Goal: Task Accomplishment & Management: Use online tool/utility

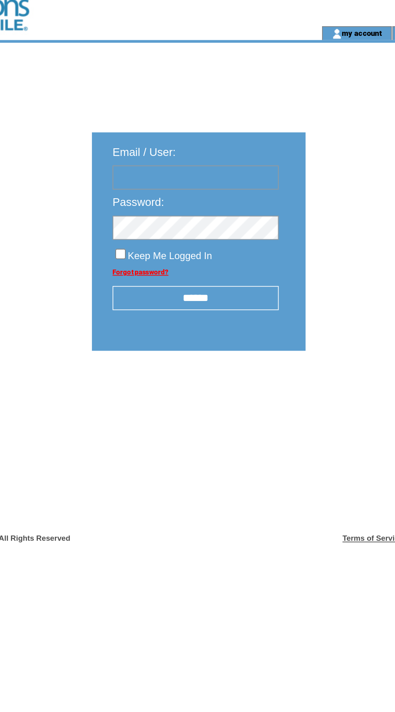
click at [210, 108] on input "text" at bounding box center [210, 109] width 97 height 14
type input "**********"
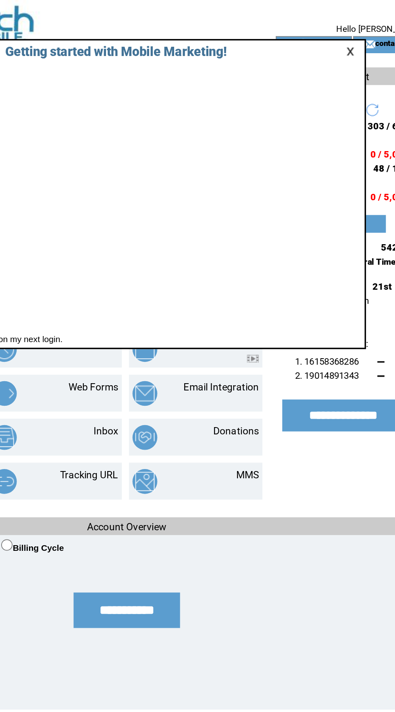
click at [324, 27] on link at bounding box center [322, 29] width 7 height 5
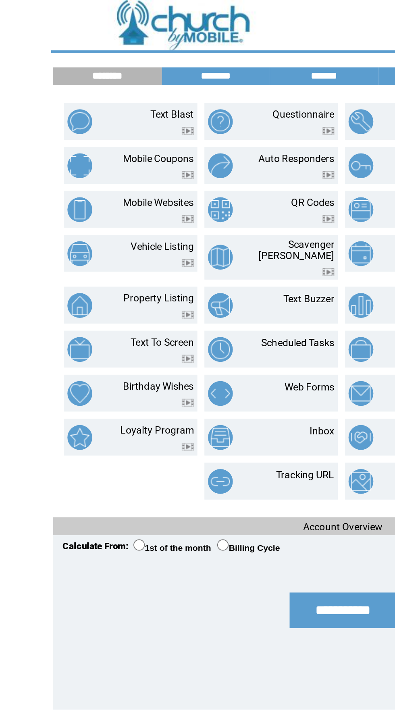
click at [83, 74] on td "Text Blast" at bounding box center [88, 69] width 44 height 15
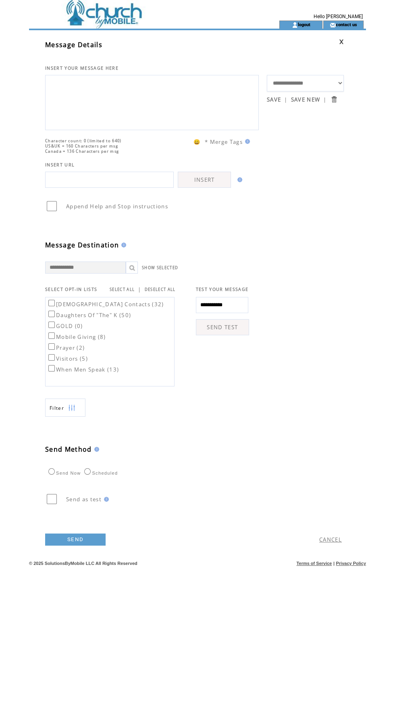
click at [135, 91] on textarea at bounding box center [152, 101] width 205 height 48
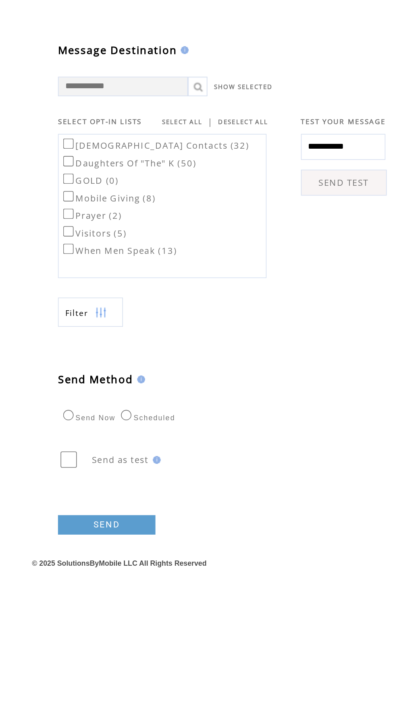
type textarea "**********"
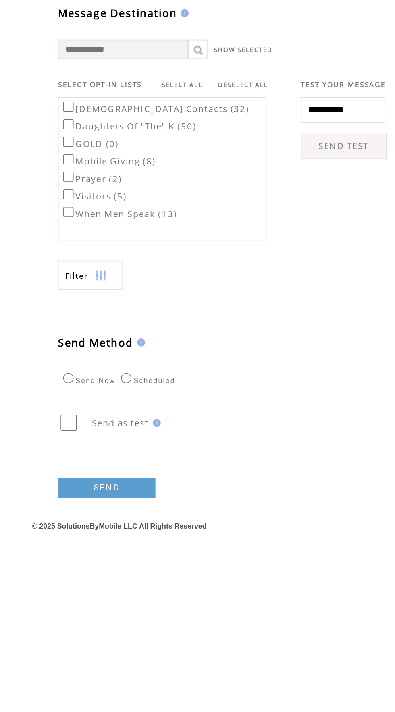
click at [81, 546] on link "SEND" at bounding box center [75, 539] width 60 height 12
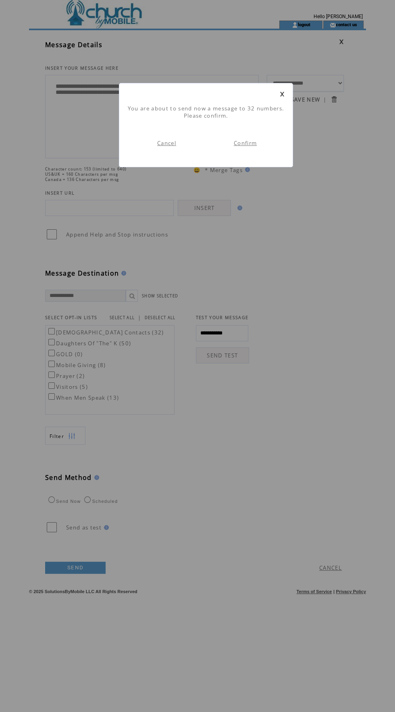
click at [255, 143] on link "Confirm" at bounding box center [245, 142] width 23 height 7
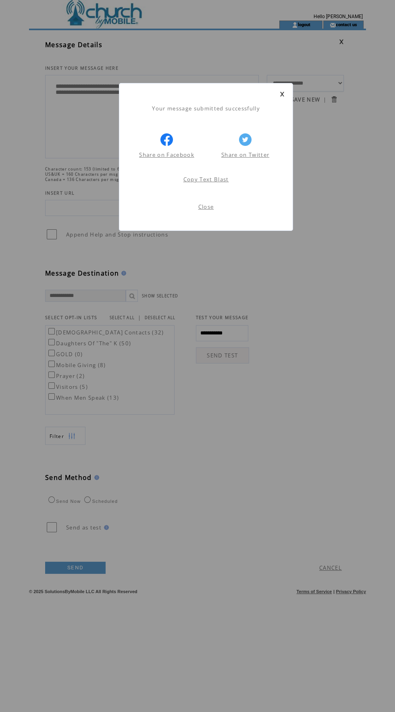
click at [218, 226] on div "Your message submitted successfully Share on Facebook Share on Twitter Share on…" at bounding box center [206, 157] width 174 height 148
click at [213, 206] on link "Close" at bounding box center [206, 206] width 16 height 7
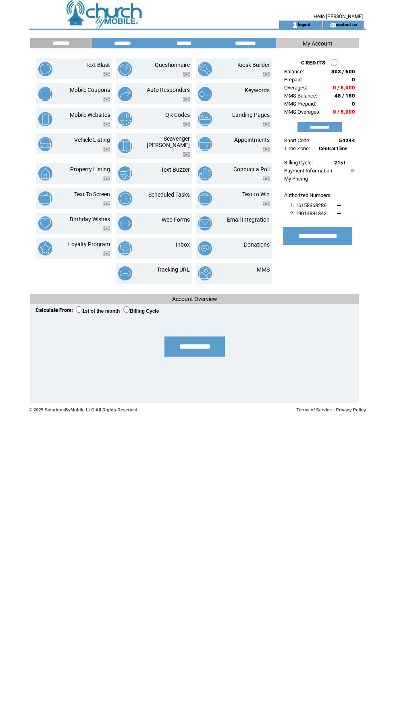
click at [306, 24] on link "logout" at bounding box center [304, 24] width 12 height 5
